Goal: Task Accomplishment & Management: Complete application form

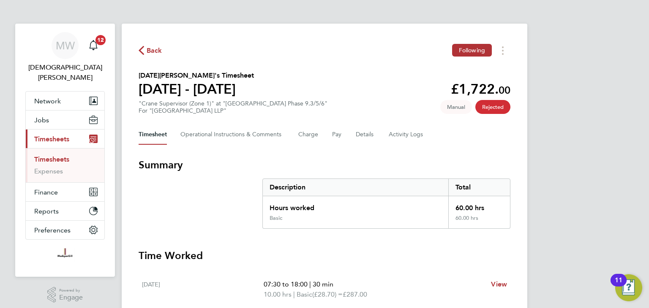
click at [157, 48] on span "Back" at bounding box center [155, 51] width 16 height 10
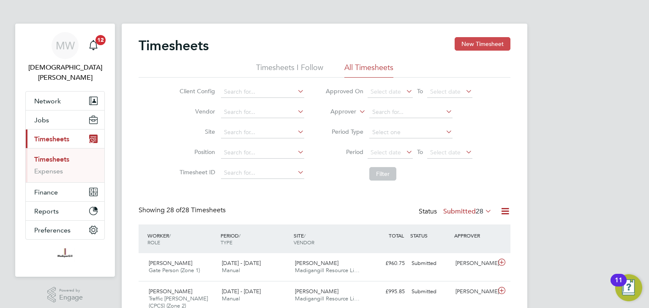
click at [474, 43] on button "New Timesheet" at bounding box center [483, 44] width 56 height 14
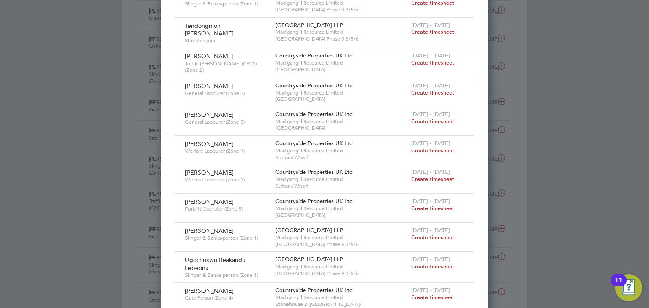
scroll to position [592, 0]
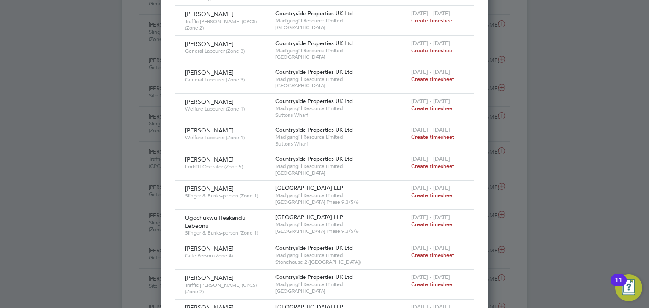
click at [433, 221] on span "Create timesheet" at bounding box center [432, 224] width 43 height 7
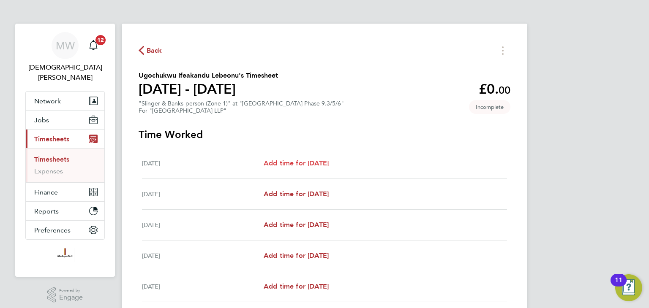
click at [306, 164] on span "Add time for [DATE]" at bounding box center [296, 163] width 65 height 8
select select "45"
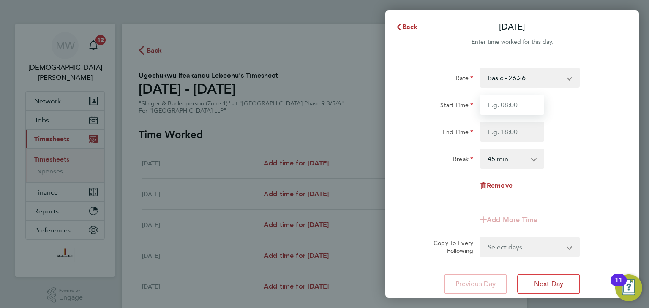
click at [499, 105] on input "Start Time" at bounding box center [512, 105] width 64 height 20
type input "07:30"
click at [508, 127] on input "End Time" at bounding box center [512, 132] width 64 height 20
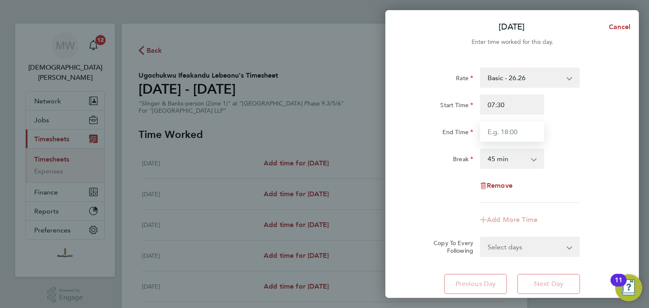
type input "18:00"
click at [510, 160] on select "0 min 15 min 30 min 45 min 60 min 75 min 90 min" at bounding box center [507, 159] width 52 height 19
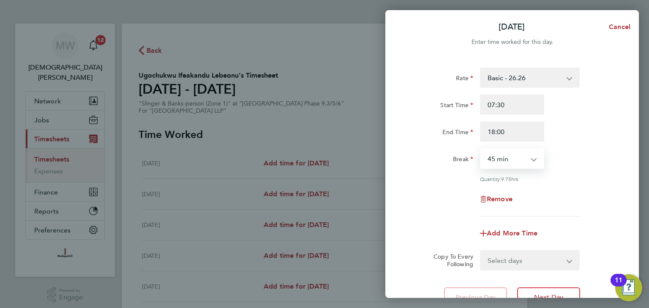
select select "30"
click at [481, 150] on select "0 min 15 min 30 min 45 min 60 min 75 min 90 min" at bounding box center [507, 159] width 52 height 19
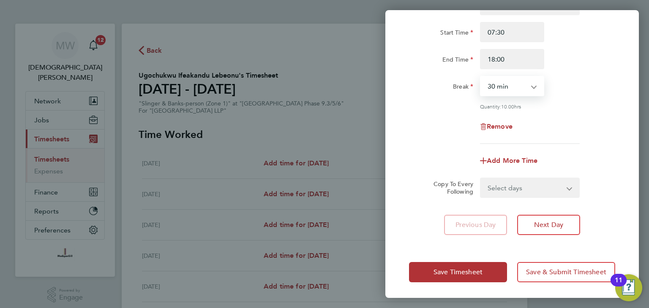
click at [524, 181] on select "Select days Day Weekday (Mon-Fri) Weekend (Sat-Sun) [DATE] [DATE] [DATE] [DATE]…" at bounding box center [525, 188] width 89 height 19
select select "WEEKDAY"
click at [481, 179] on select "Select days Day Weekday (Mon-Fri) Weekend (Sat-Sun) [DATE] [DATE] [DATE] [DATE]…" at bounding box center [525, 188] width 89 height 19
select select "[DATE]"
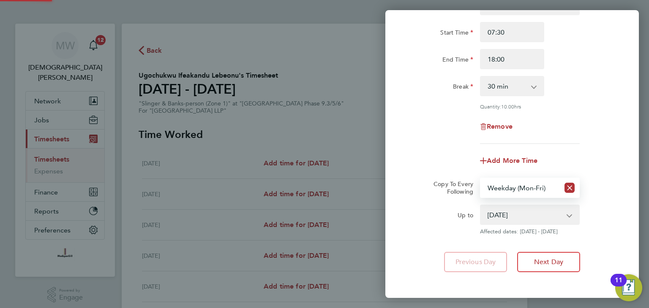
scroll to position [110, 0]
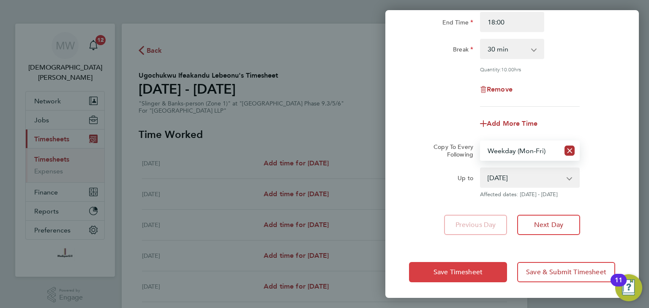
click at [478, 269] on span "Save Timesheet" at bounding box center [458, 272] width 49 height 8
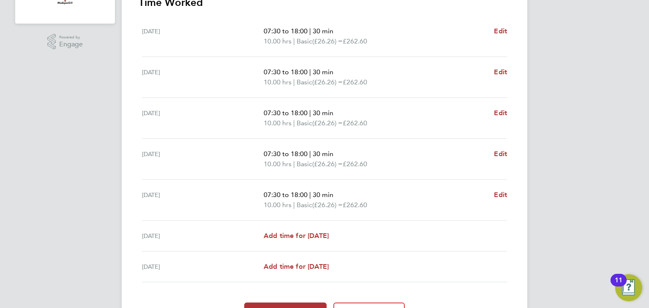
scroll to position [301, 0]
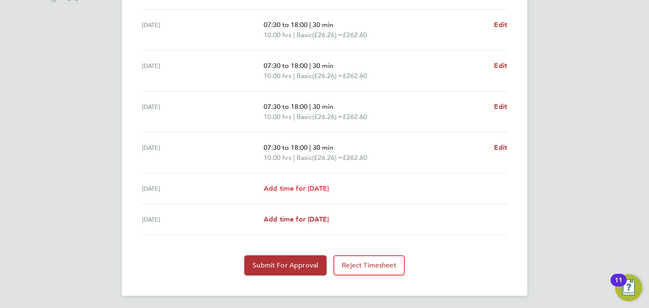
click at [314, 186] on span "Add time for [DATE]" at bounding box center [296, 189] width 65 height 8
select select "45"
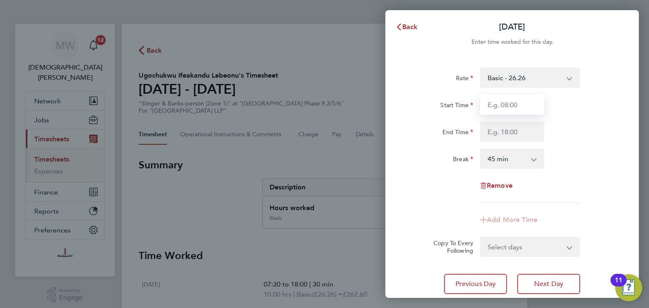
click at [500, 109] on input "Start Time" at bounding box center [512, 105] width 64 height 20
type input "07:30"
click at [502, 131] on input "End Time" at bounding box center [512, 132] width 64 height 20
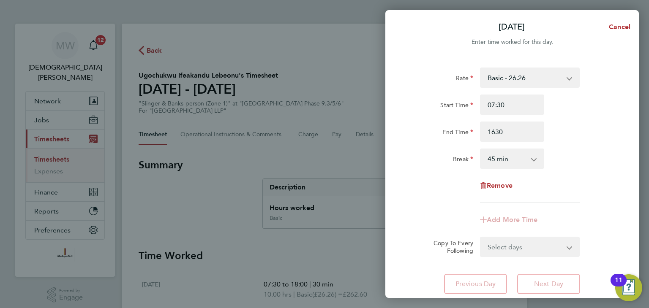
type input "16:30"
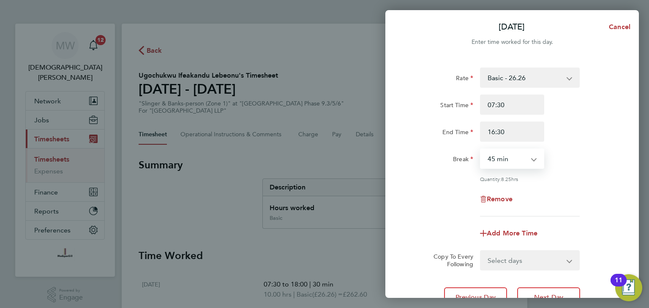
click at [504, 159] on select "0 min 15 min 30 min 45 min 60 min 75 min 90 min" at bounding box center [507, 159] width 52 height 19
select select "30"
click at [481, 150] on select "0 min 15 min 30 min 45 min 60 min 75 min 90 min" at bounding box center [507, 159] width 52 height 19
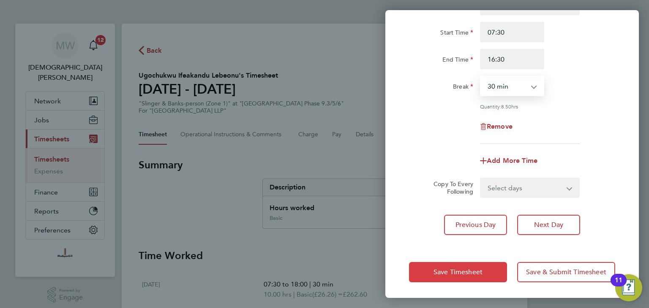
click at [486, 269] on button "Save Timesheet" at bounding box center [458, 272] width 98 height 20
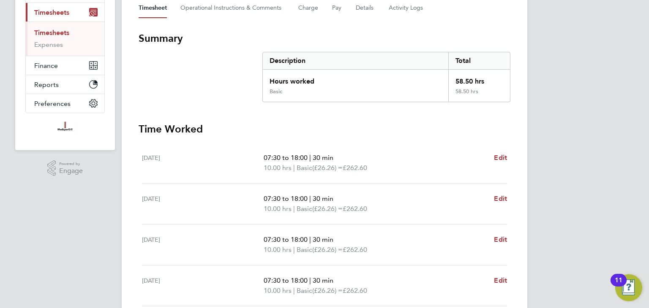
scroll to position [311, 0]
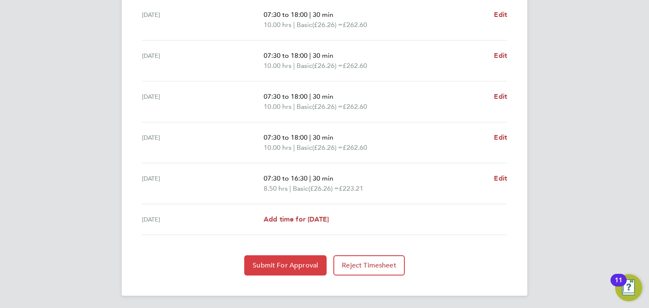
click at [300, 262] on span "Submit For Approval" at bounding box center [285, 266] width 65 height 8
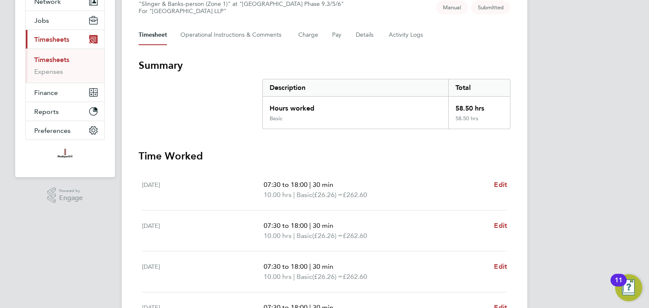
scroll to position [0, 0]
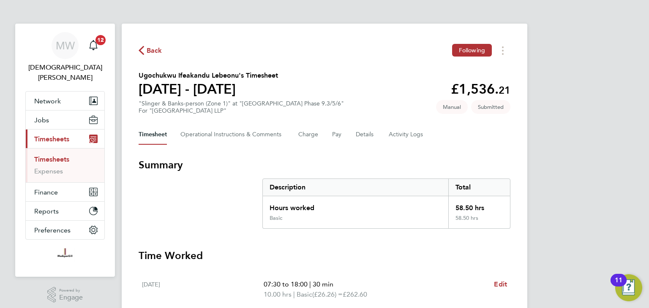
click at [152, 51] on span "Back" at bounding box center [155, 51] width 16 height 10
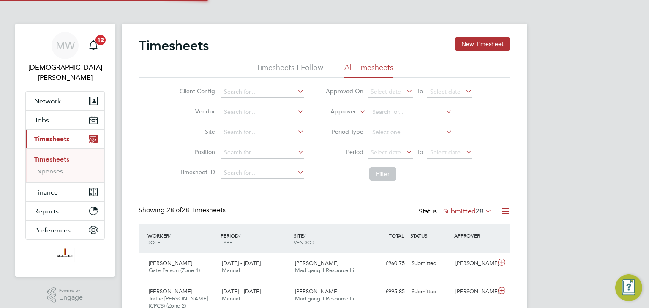
scroll to position [21, 74]
click at [479, 43] on button "New Timesheet" at bounding box center [483, 44] width 56 height 14
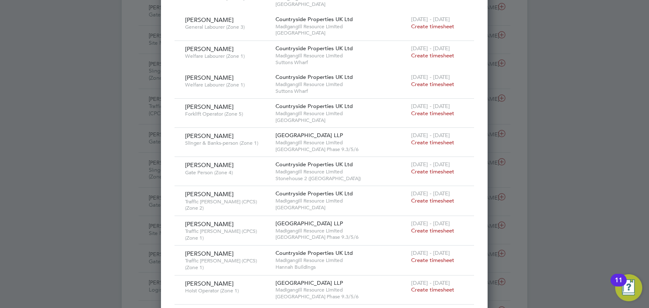
click at [428, 139] on span "Create timesheet" at bounding box center [432, 142] width 43 height 7
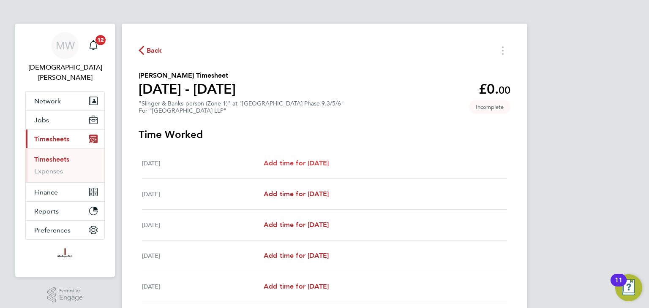
click at [316, 164] on span "Add time for [DATE]" at bounding box center [296, 163] width 65 height 8
select select "45"
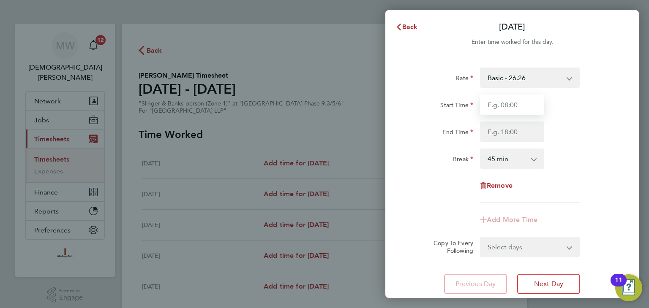
click at [508, 114] on input "Start Time" at bounding box center [512, 105] width 64 height 20
type input "07:30"
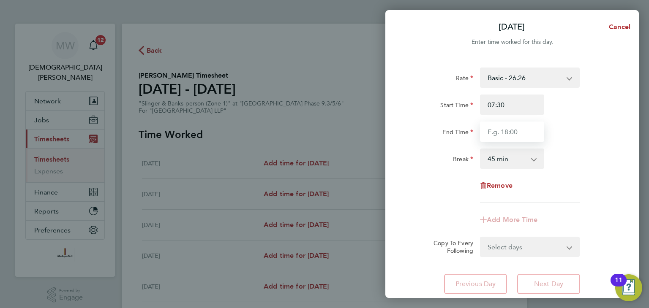
drag, startPoint x: 503, startPoint y: 134, endPoint x: 499, endPoint y: 136, distance: 4.6
click at [503, 134] on input "End Time" at bounding box center [512, 132] width 64 height 20
type input "18:00"
drag, startPoint x: 505, startPoint y: 160, endPoint x: 504, endPoint y: 166, distance: 6.8
click at [505, 160] on select "0 min 15 min 30 min 45 min 60 min 75 min 90 min" at bounding box center [507, 159] width 52 height 19
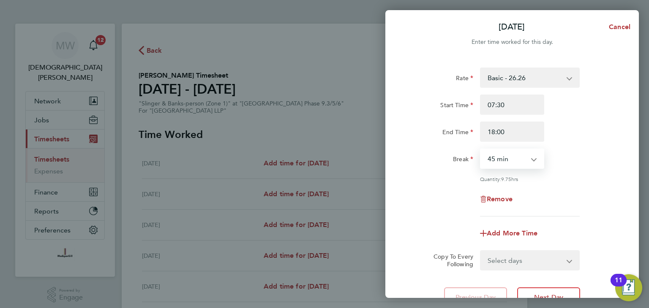
select select "30"
click at [481, 150] on select "0 min 15 min 30 min 45 min 60 min 75 min 90 min" at bounding box center [507, 159] width 52 height 19
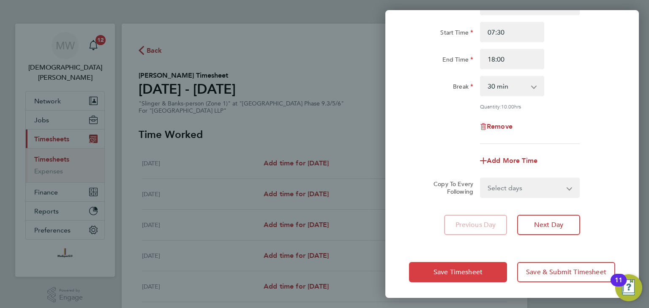
drag, startPoint x: 465, startPoint y: 268, endPoint x: 468, endPoint y: 260, distance: 8.8
click at [465, 268] on span "Save Timesheet" at bounding box center [458, 272] width 49 height 8
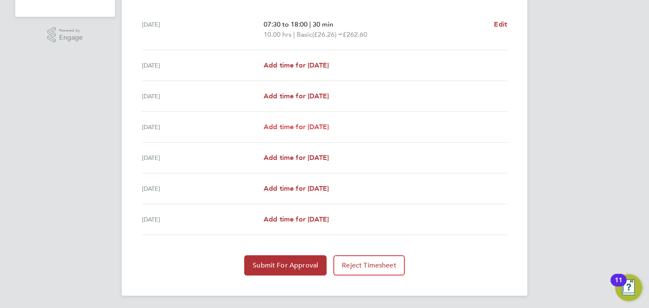
scroll to position [218, 0]
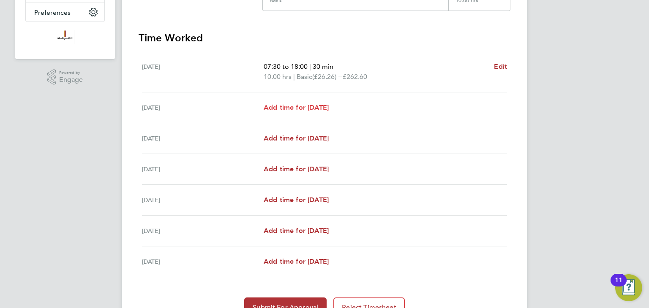
click at [319, 107] on span "Add time for [DATE]" at bounding box center [296, 108] width 65 height 8
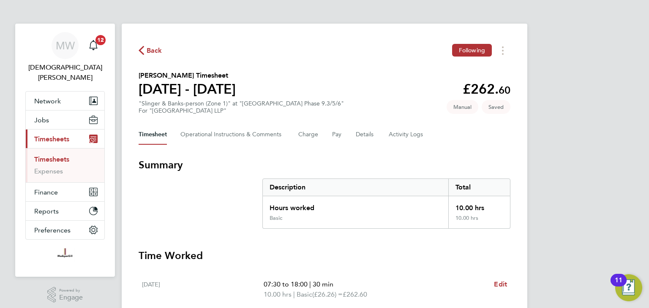
select select "45"
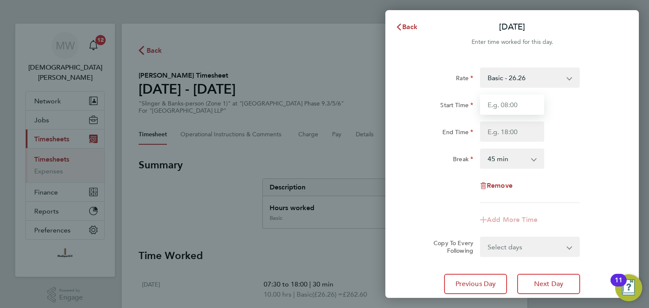
click at [531, 102] on input "Start Time" at bounding box center [512, 105] width 64 height 20
type input "07:30"
click at [518, 134] on input "End Time" at bounding box center [512, 132] width 64 height 20
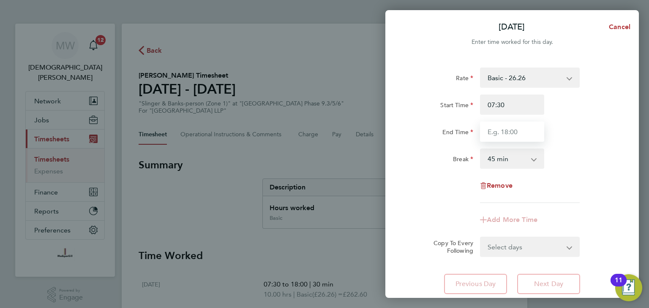
type input "18:00"
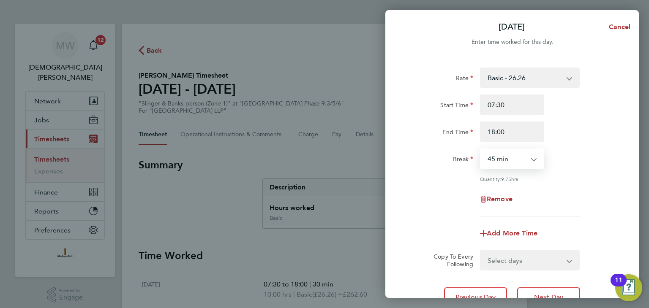
drag, startPoint x: 514, startPoint y: 159, endPoint x: 513, endPoint y: 164, distance: 5.2
click at [514, 159] on select "0 min 15 min 30 min 45 min 60 min 75 min 90 min" at bounding box center [507, 159] width 52 height 19
select select "30"
click at [481, 150] on select "0 min 15 min 30 min 45 min 60 min 75 min 90 min" at bounding box center [507, 159] width 52 height 19
click at [519, 262] on select "Select days Day Weekday (Mon-Fri) Weekend (Sat-Sun) [DATE] [DATE] [DATE] [DATE]…" at bounding box center [525, 260] width 89 height 19
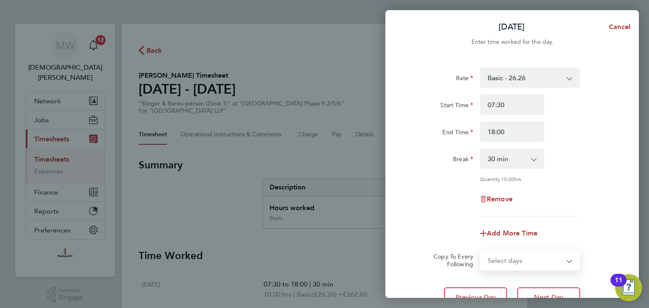
select select "WEEKDAY"
click at [481, 251] on select "Select days Day Weekday (Mon-Fri) Weekend (Sat-Sun) [DATE] [DATE] [DATE] [DATE]…" at bounding box center [525, 260] width 89 height 19
select select "[DATE]"
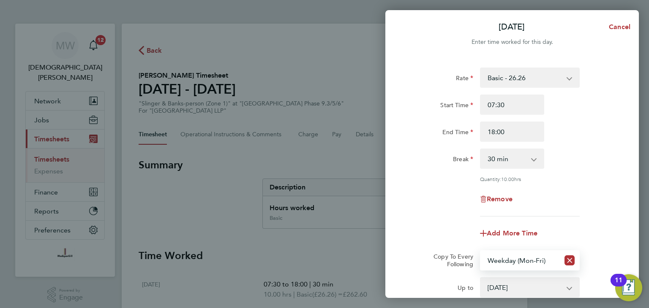
scroll to position [110, 0]
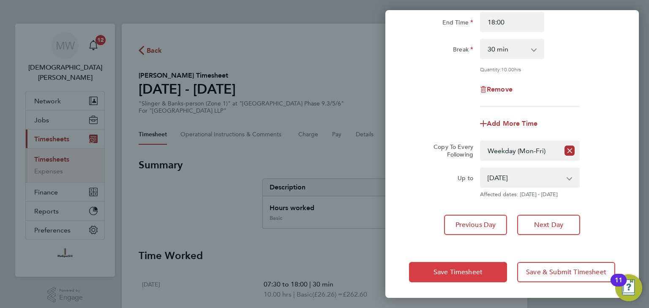
click at [452, 273] on span "Save Timesheet" at bounding box center [458, 272] width 49 height 8
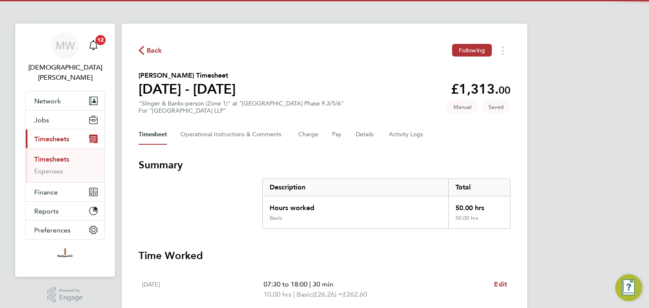
scroll to position [296, 0]
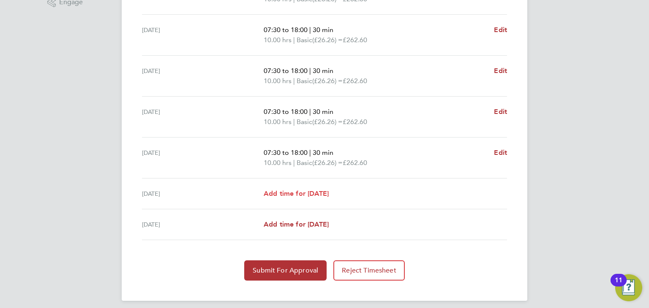
click at [322, 194] on span "Add time for [DATE]" at bounding box center [296, 194] width 65 height 8
select select "45"
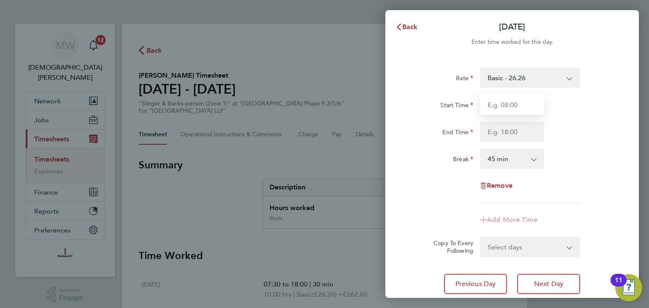
click at [517, 105] on input "Start Time" at bounding box center [512, 105] width 64 height 20
type input "07:30"
click at [518, 129] on input "End Time" at bounding box center [512, 132] width 64 height 20
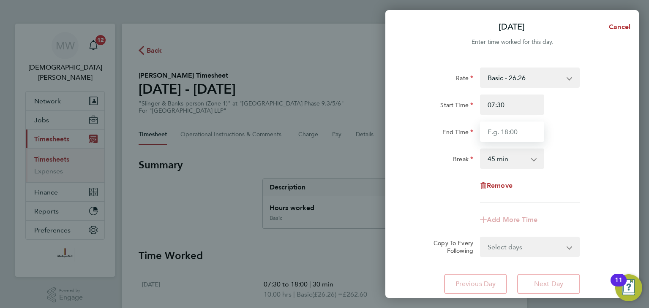
type input "15:30"
click at [510, 159] on select "0 min 15 min 30 min 45 min 60 min 75 min 90 min" at bounding box center [507, 159] width 52 height 19
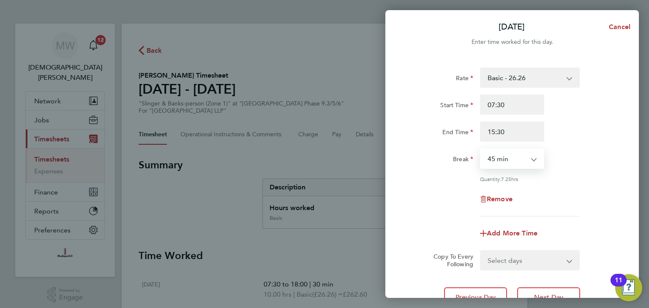
select select "30"
click at [481, 150] on select "0 min 15 min 30 min 45 min 60 min 75 min 90 min" at bounding box center [507, 159] width 52 height 19
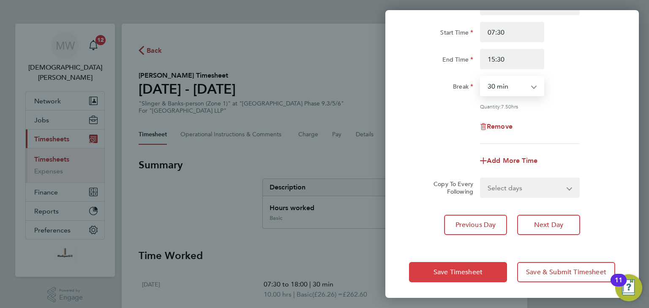
click at [448, 274] on span "Save Timesheet" at bounding box center [458, 272] width 49 height 8
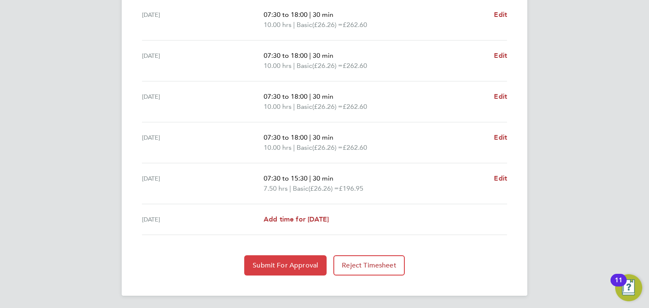
click at [301, 267] on span "Submit For Approval" at bounding box center [285, 266] width 65 height 8
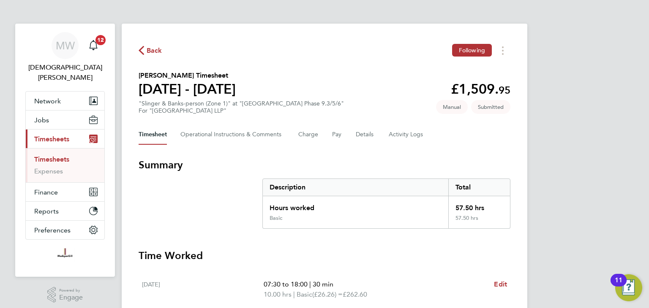
click at [147, 46] on span "Back" at bounding box center [155, 51] width 16 height 10
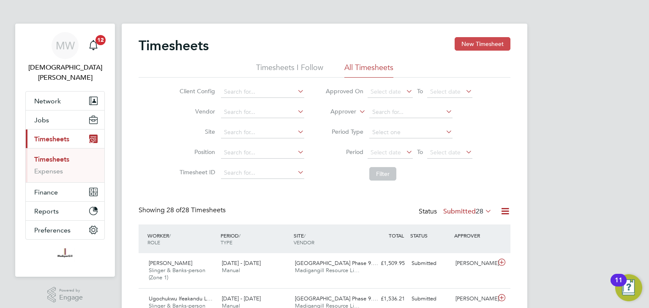
click at [488, 40] on button "New Timesheet" at bounding box center [483, 44] width 56 height 14
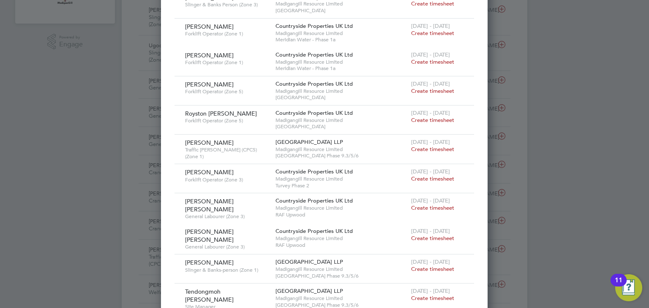
scroll to position [296, 0]
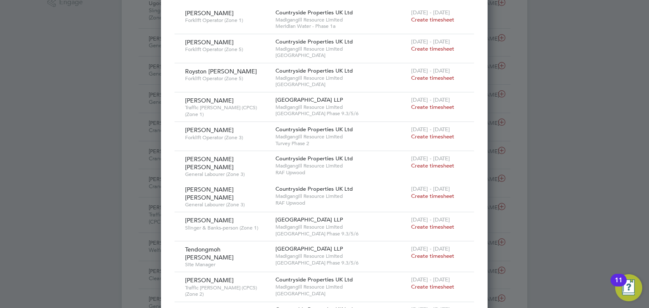
drag, startPoint x: 435, startPoint y: 221, endPoint x: 381, endPoint y: 195, distance: 60.3
click at [435, 224] on span "Create timesheet" at bounding box center [432, 227] width 43 height 7
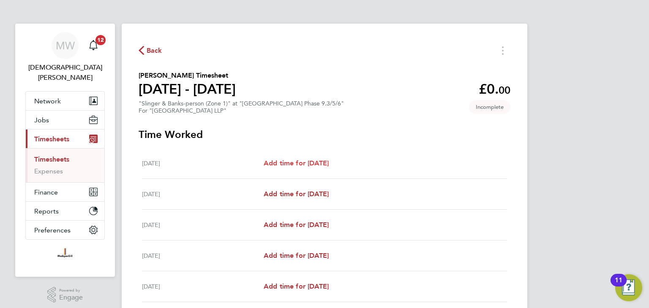
click at [328, 166] on span "Add time for [DATE]" at bounding box center [296, 163] width 65 height 8
select select "45"
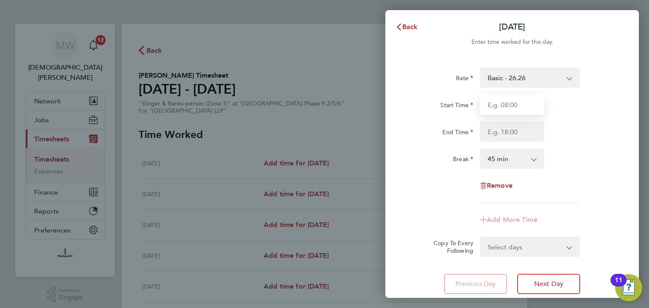
click at [494, 102] on input "Start Time" at bounding box center [512, 105] width 64 height 20
type input "07:30"
click at [509, 133] on input "End Time" at bounding box center [512, 132] width 64 height 20
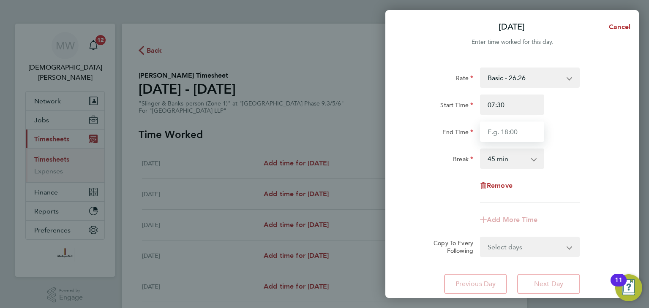
type input "18:00"
click at [514, 160] on select "0 min 15 min 30 min 45 min 60 min 75 min 90 min" at bounding box center [507, 159] width 52 height 19
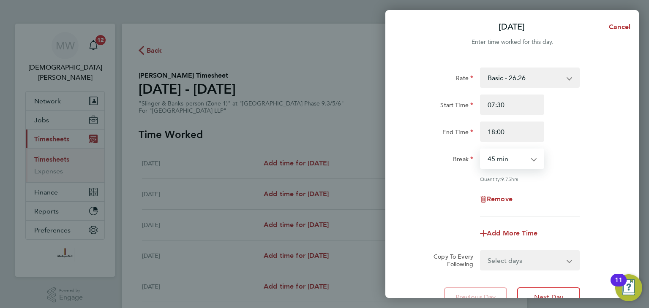
select select "30"
click at [481, 150] on select "0 min 15 min 30 min 45 min 60 min 75 min 90 min" at bounding box center [507, 159] width 52 height 19
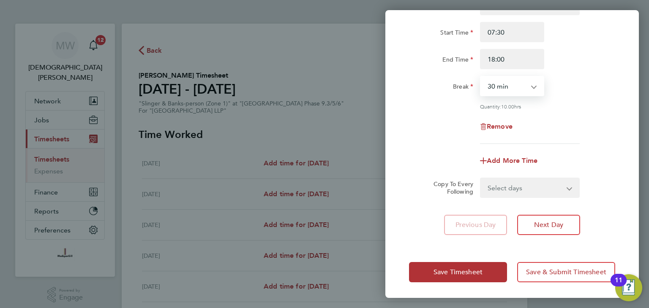
click at [508, 181] on select "Select days Day Weekday (Mon-Fri) Weekend (Sat-Sun) [DATE] [DATE] [DATE] [DATE]…" at bounding box center [525, 188] width 89 height 19
click at [517, 186] on select "Select days Day Weekday (Mon-Fri) Weekend (Sat-Sun) [DATE] [DATE] [DATE] [DATE]…" at bounding box center [525, 188] width 89 height 19
select select "WEEKDAY"
click at [481, 179] on select "Select days Day Weekday (Mon-Fri) Weekend (Sat-Sun) [DATE] [DATE] [DATE] [DATE]…" at bounding box center [525, 188] width 89 height 19
select select "[DATE]"
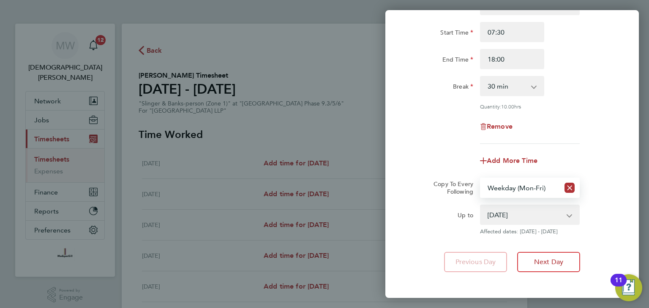
scroll to position [110, 0]
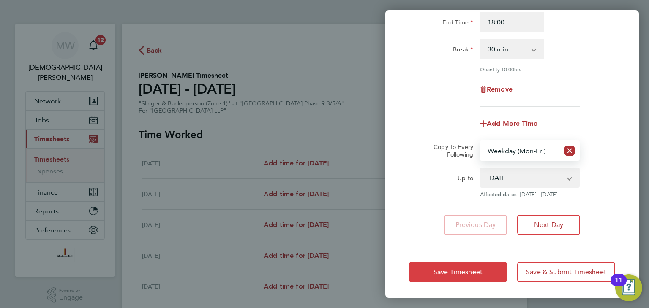
click at [465, 266] on button "Save Timesheet" at bounding box center [458, 272] width 98 height 20
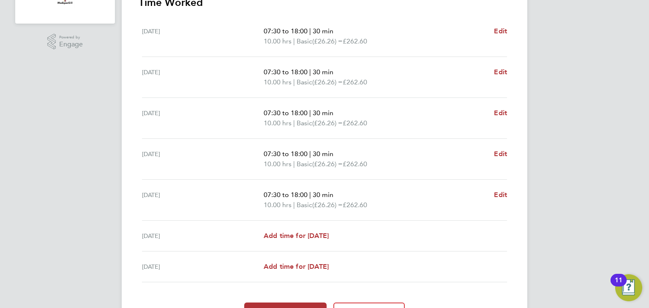
scroll to position [301, 0]
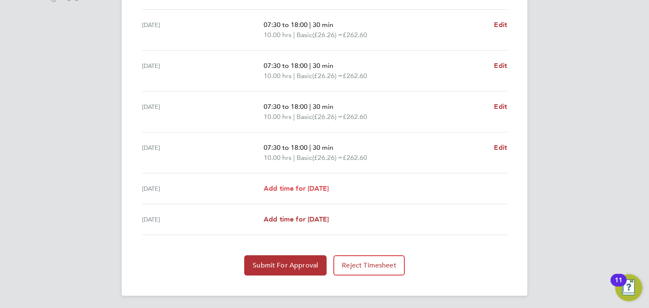
click at [327, 188] on span "Add time for [DATE]" at bounding box center [296, 189] width 65 height 8
select select "45"
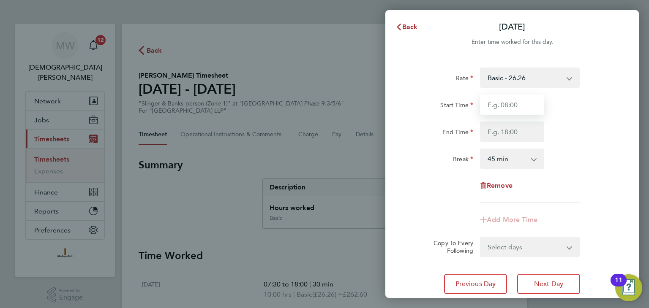
click at [504, 103] on input "Start Time" at bounding box center [512, 105] width 64 height 20
type input "07:30"
click at [516, 128] on input "End Time" at bounding box center [512, 132] width 64 height 20
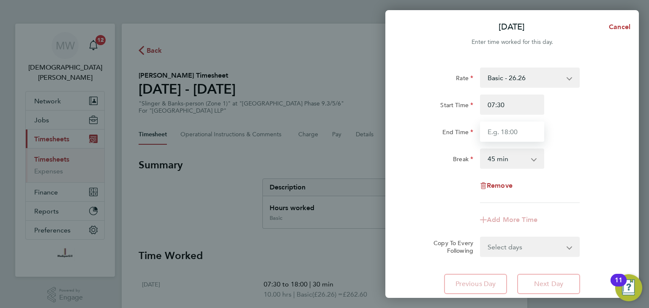
type input "15:30"
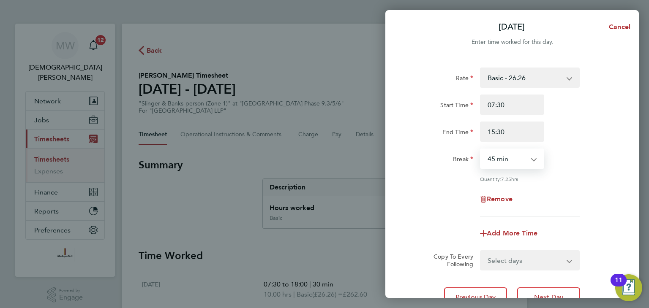
click at [509, 164] on select "0 min 15 min 30 min 45 min 60 min 75 min 90 min" at bounding box center [507, 159] width 52 height 19
select select "30"
click at [481, 150] on select "0 min 15 min 30 min 45 min 60 min 75 min 90 min" at bounding box center [507, 159] width 52 height 19
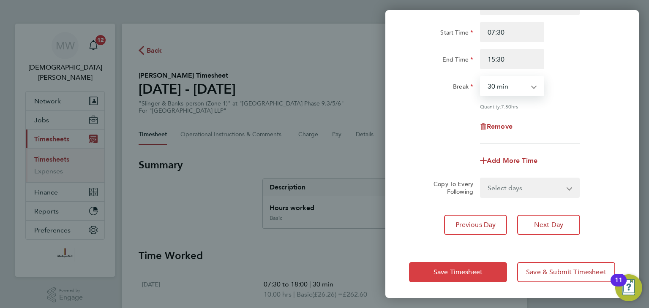
click at [446, 268] on span "Save Timesheet" at bounding box center [458, 272] width 49 height 8
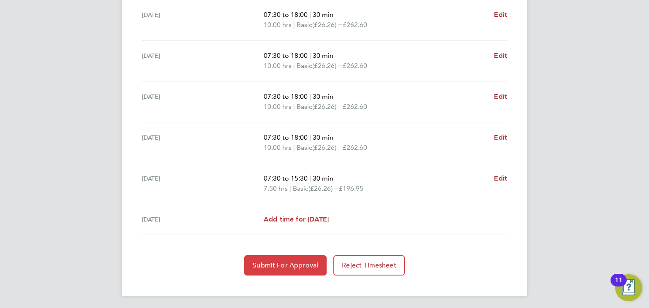
click at [296, 261] on button "Submit For Approval" at bounding box center [285, 266] width 82 height 20
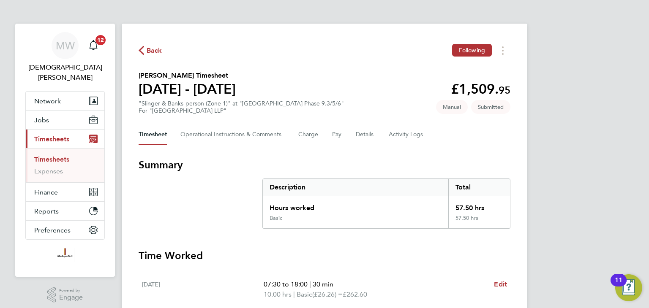
click at [153, 54] on span "Back" at bounding box center [155, 51] width 16 height 10
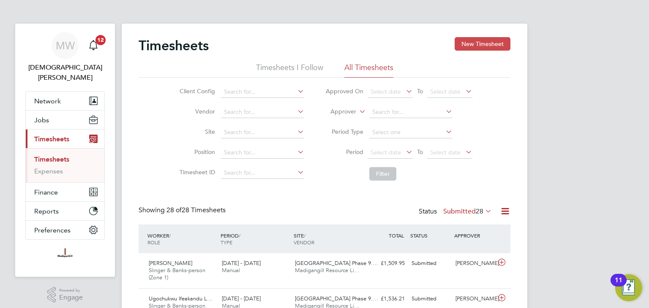
click at [473, 48] on button "New Timesheet" at bounding box center [483, 44] width 56 height 14
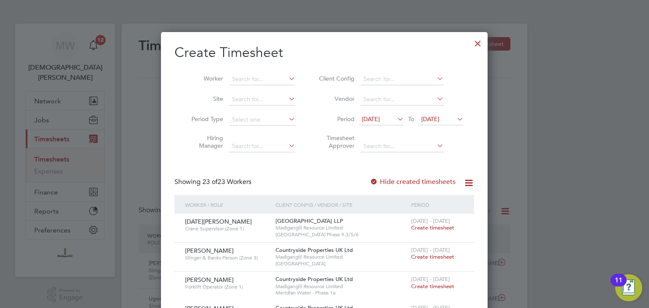
click at [477, 44] on div at bounding box center [477, 41] width 15 height 15
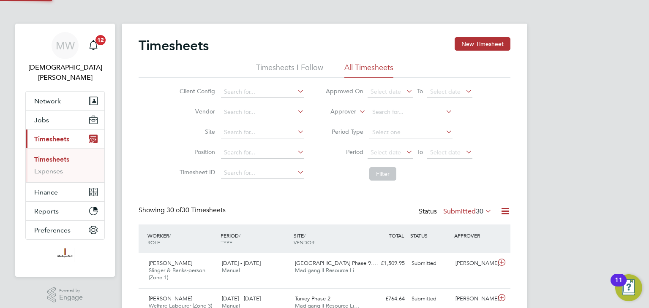
scroll to position [28, 74]
